Goal: Navigation & Orientation: Understand site structure

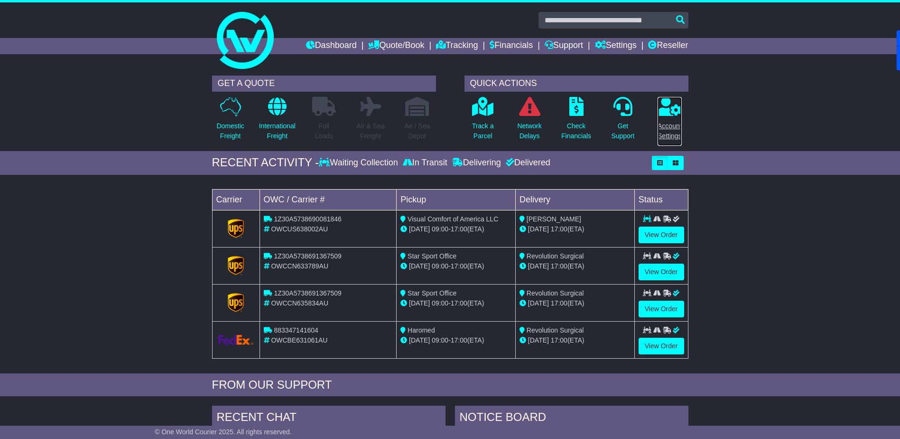
click at [673, 112] on icon at bounding box center [670, 106] width 24 height 19
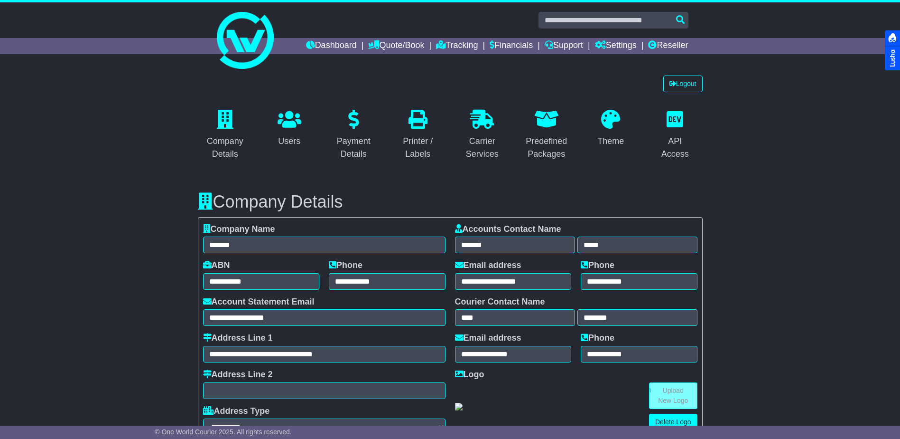
select select "**********"
select select "**"
click at [672, 49] on link "Reseller" at bounding box center [668, 46] width 40 height 16
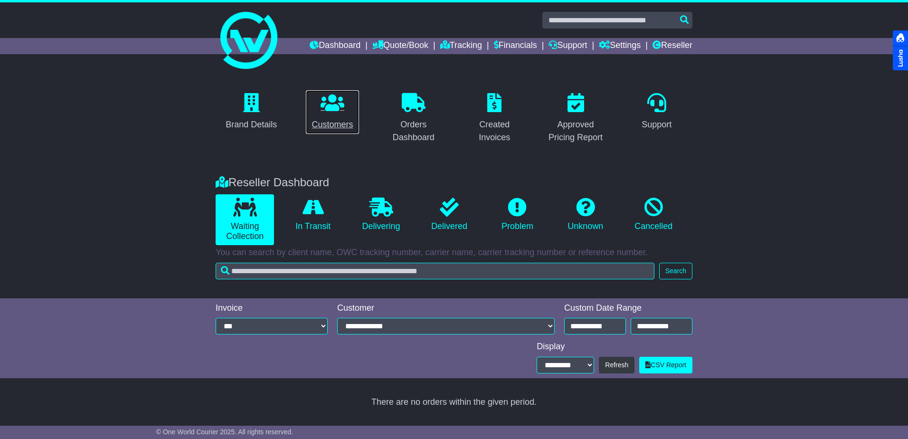
click at [339, 114] on link "Customers" at bounding box center [332, 112] width 54 height 45
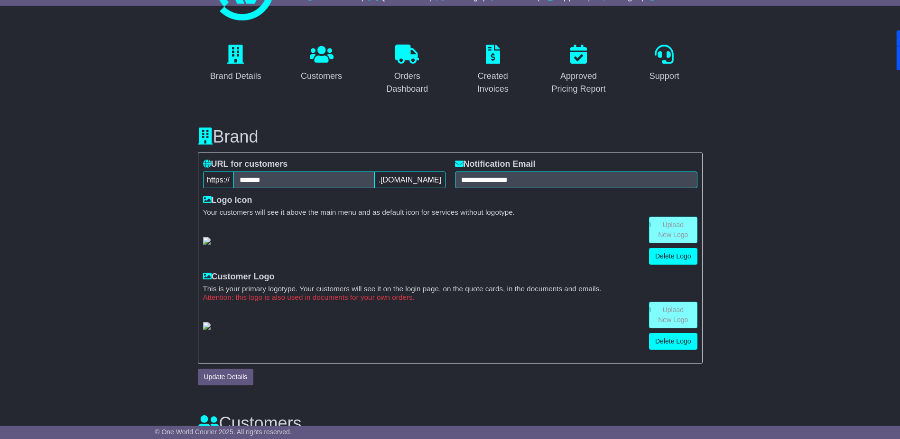
scroll to position [43, 0]
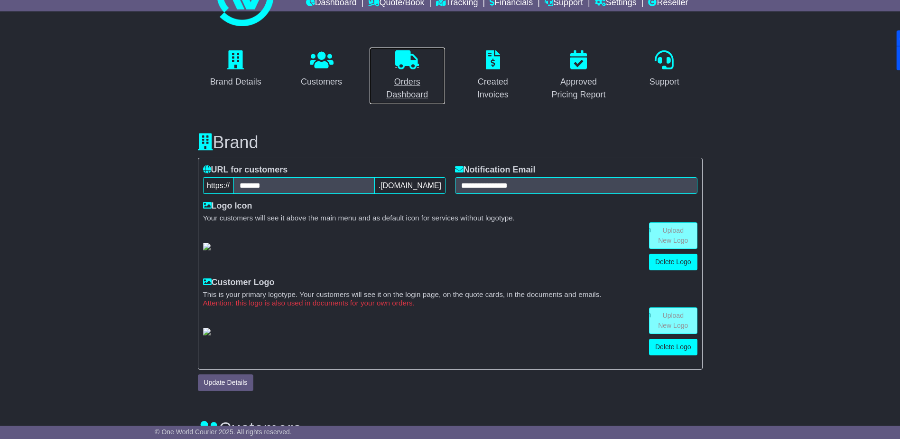
click at [398, 62] on icon at bounding box center [407, 59] width 24 height 19
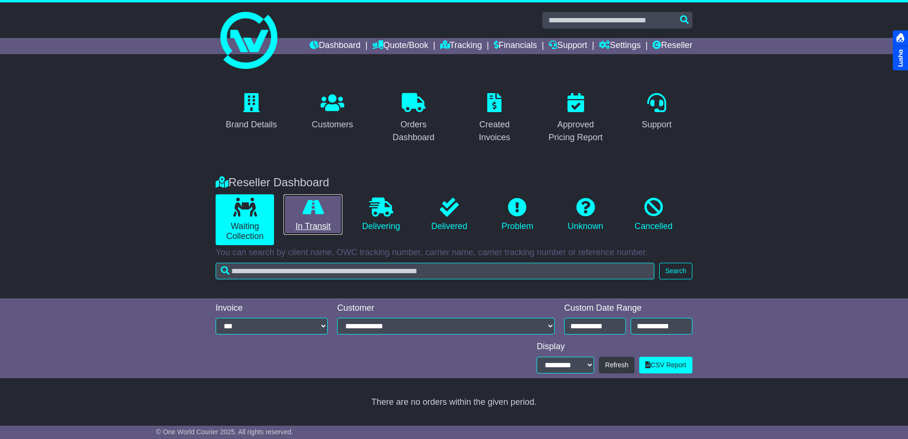
click at [304, 214] on icon at bounding box center [312, 206] width 21 height 19
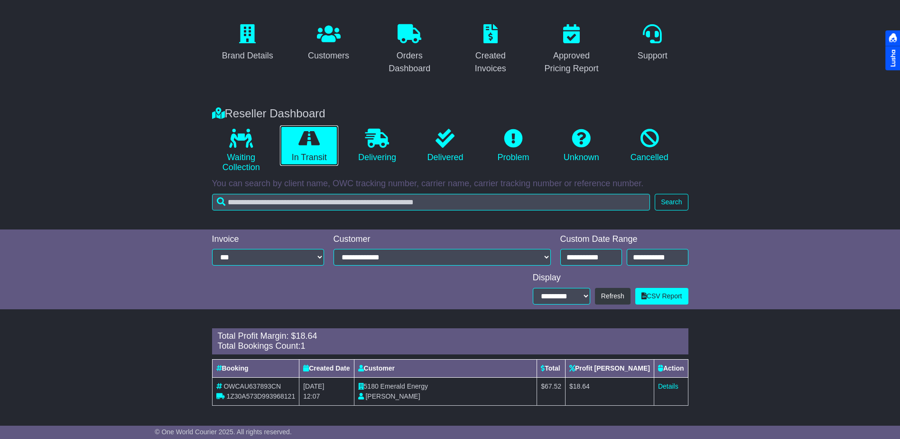
scroll to position [69, 0]
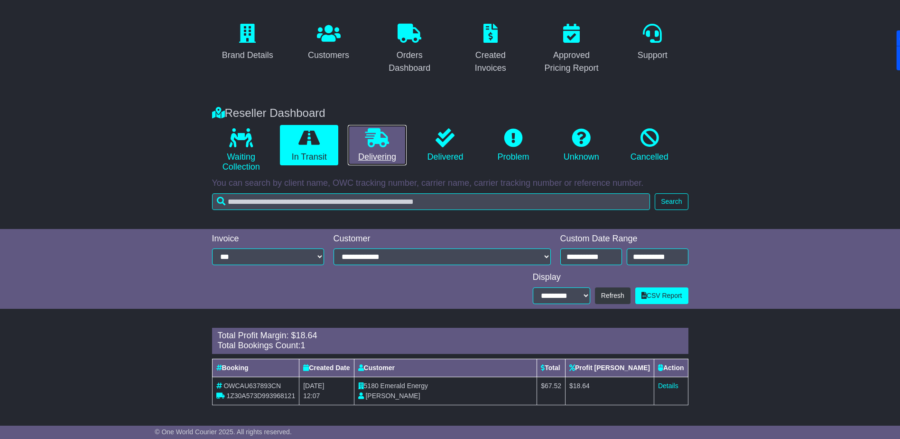
click at [371, 148] on link "Delivering" at bounding box center [377, 145] width 58 height 41
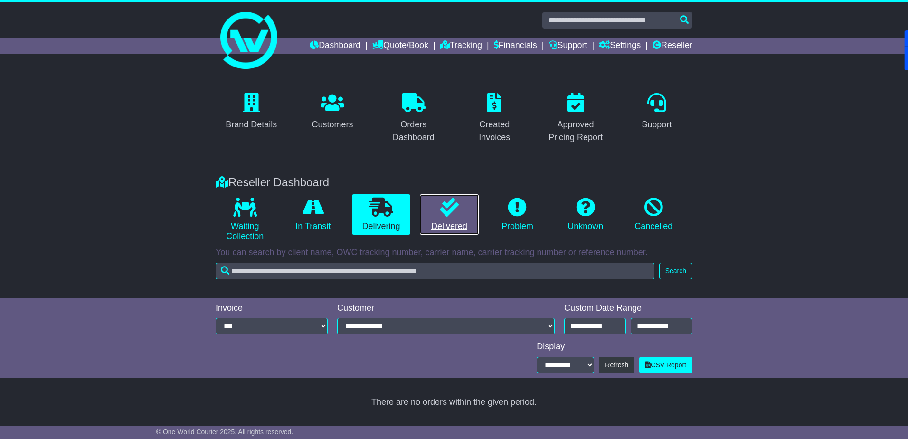
click at [449, 200] on icon at bounding box center [449, 206] width 19 height 19
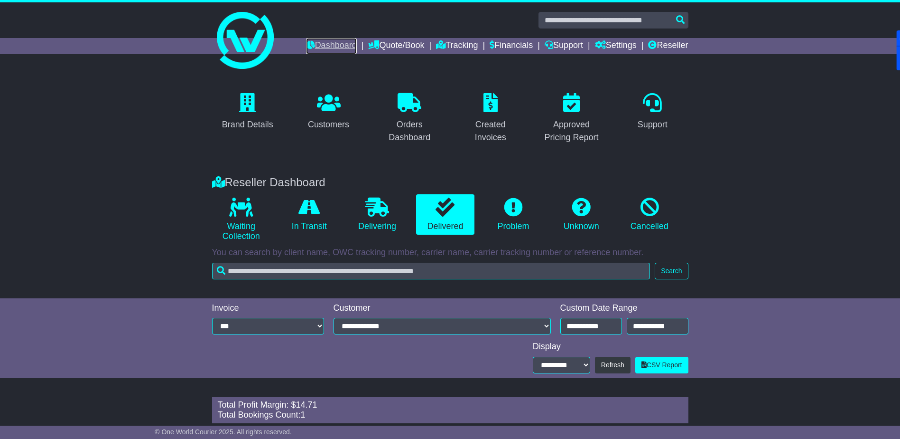
click at [326, 46] on link "Dashboard" at bounding box center [331, 46] width 51 height 16
